Goal: Task Accomplishment & Management: Complete application form

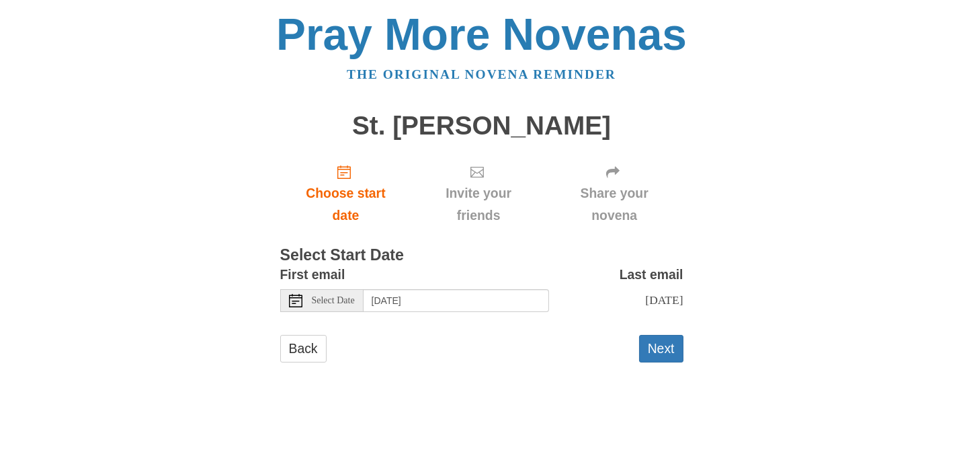
click at [292, 307] on use at bounding box center [295, 300] width 13 height 13
click at [668, 362] on button "Next" at bounding box center [661, 349] width 44 height 28
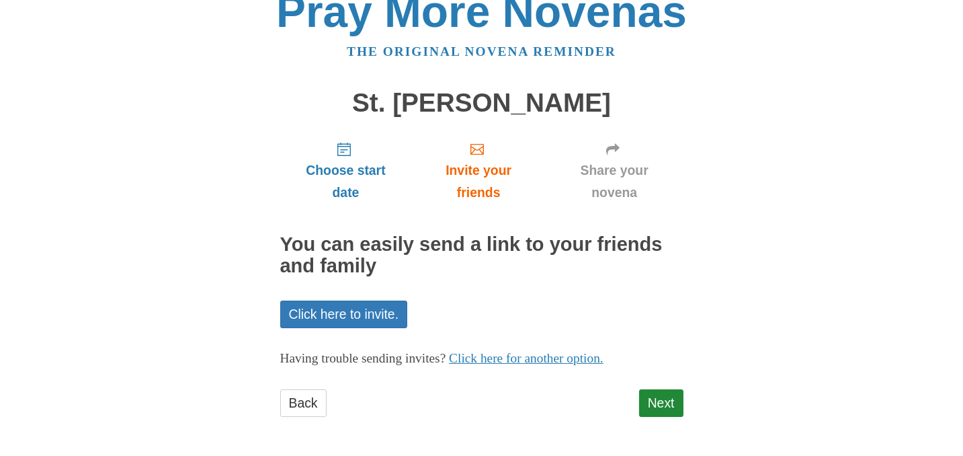
scroll to position [78, 0]
click at [660, 396] on link "Next" at bounding box center [661, 403] width 44 height 28
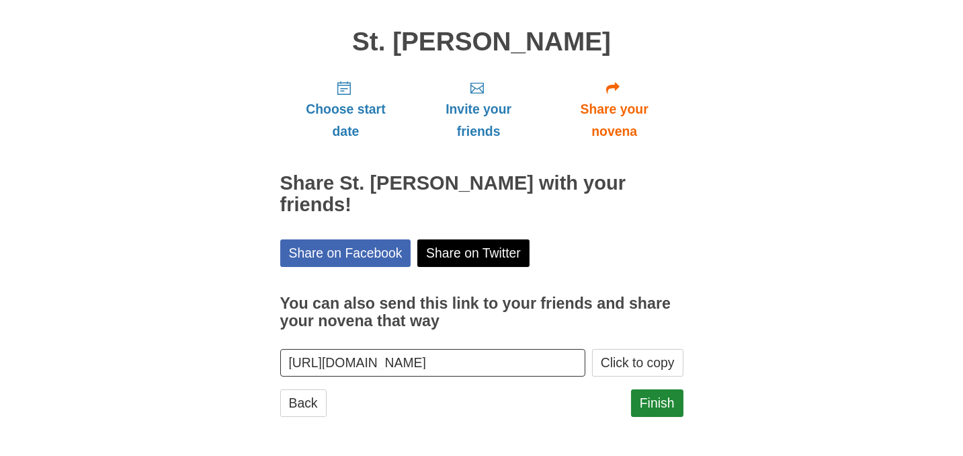
scroll to position [145, 0]
click at [653, 389] on link "Finish" at bounding box center [657, 403] width 52 height 28
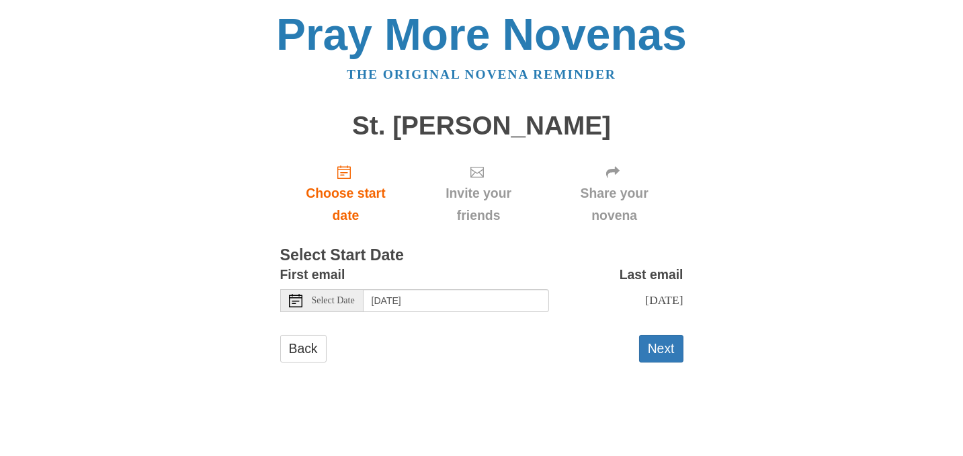
click at [291, 307] on icon at bounding box center [295, 300] width 13 height 13
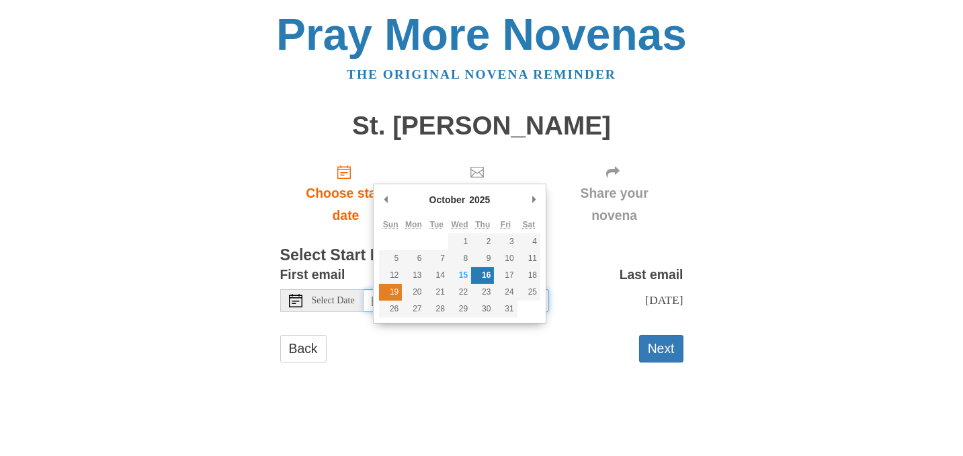
type input "Sunday, October 19th"
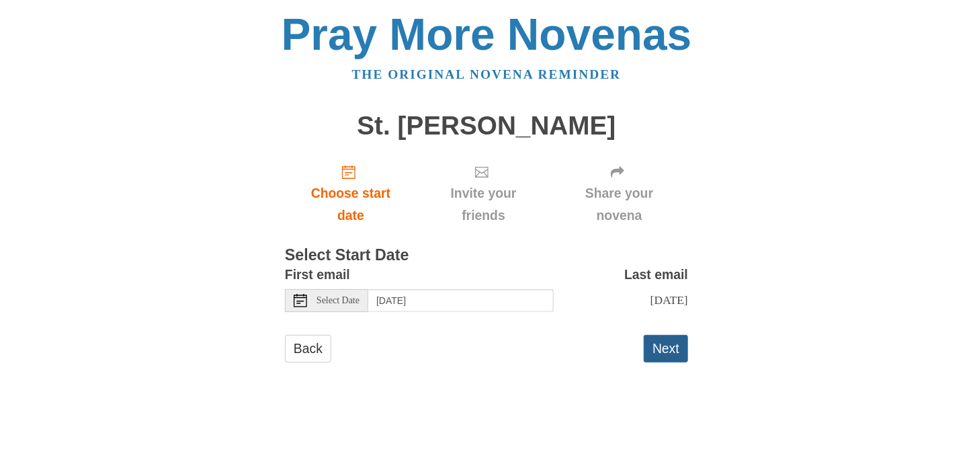
click at [672, 362] on button "Next" at bounding box center [666, 349] width 44 height 28
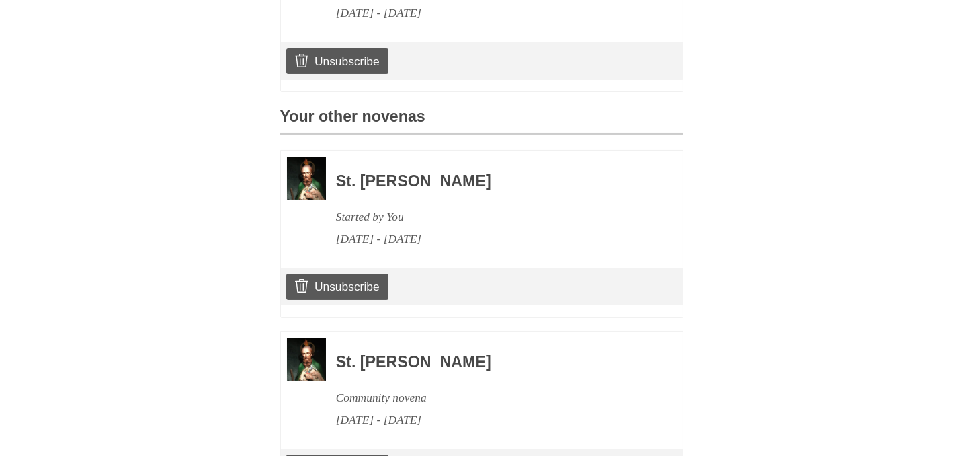
scroll to position [538, 0]
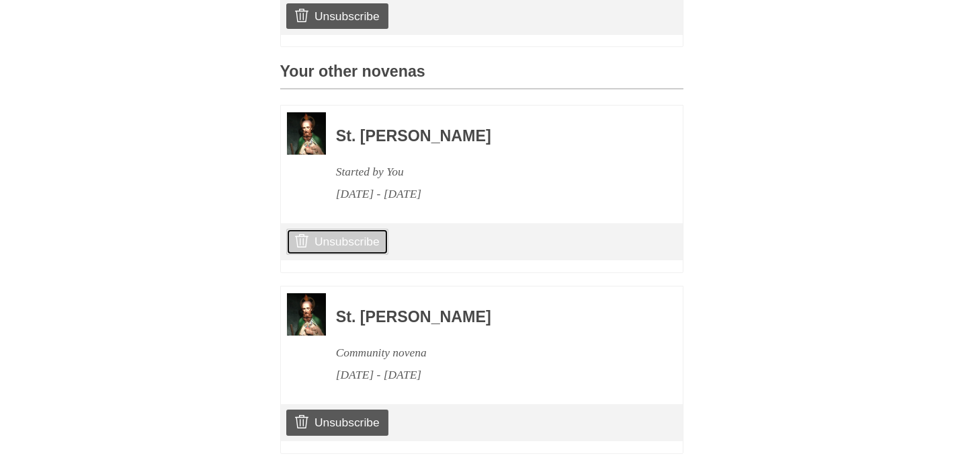
click at [374, 254] on link "Unsubscribe" at bounding box center [336, 242] width 101 height 26
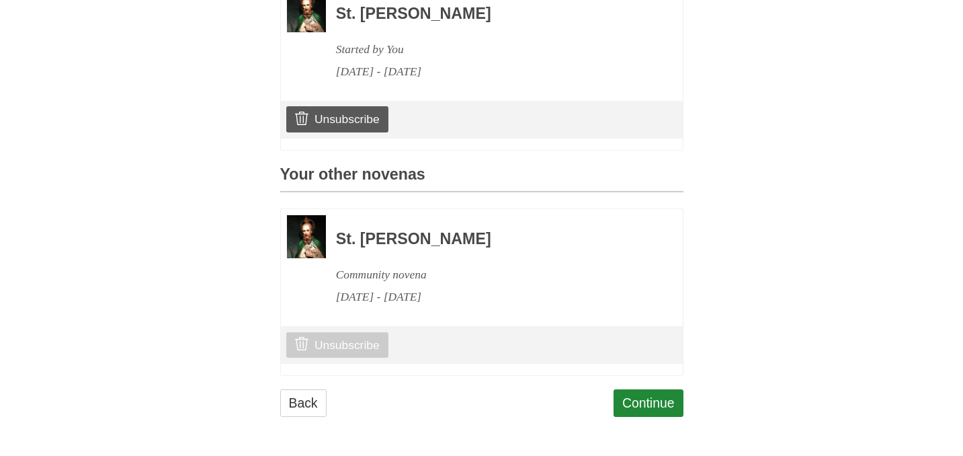
scroll to position [540, 0]
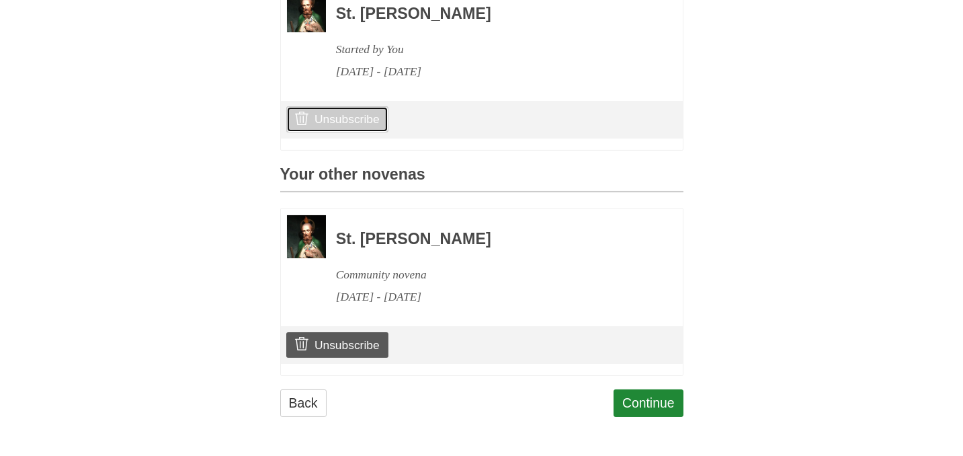
click at [366, 132] on link "Unsubscribe" at bounding box center [336, 119] width 101 height 26
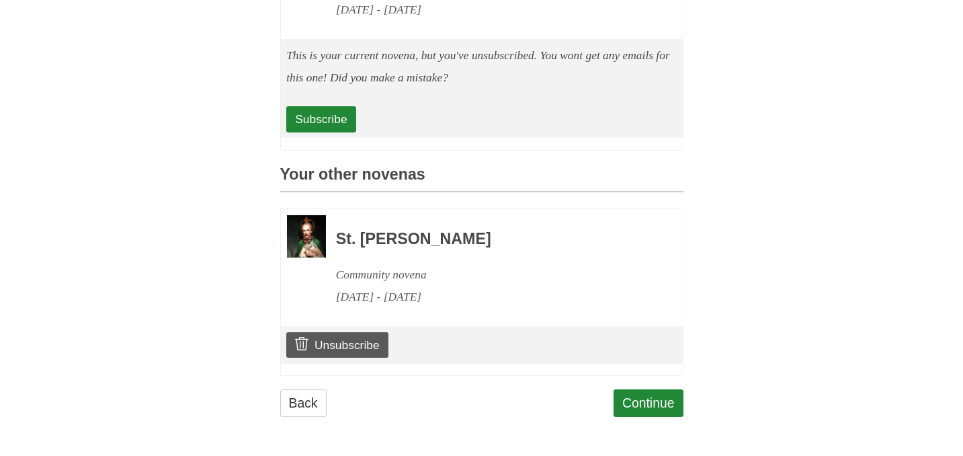
scroll to position [700, 0]
click at [643, 389] on link "Continue" at bounding box center [649, 403] width 70 height 28
